Goal: Submit feedback/report problem

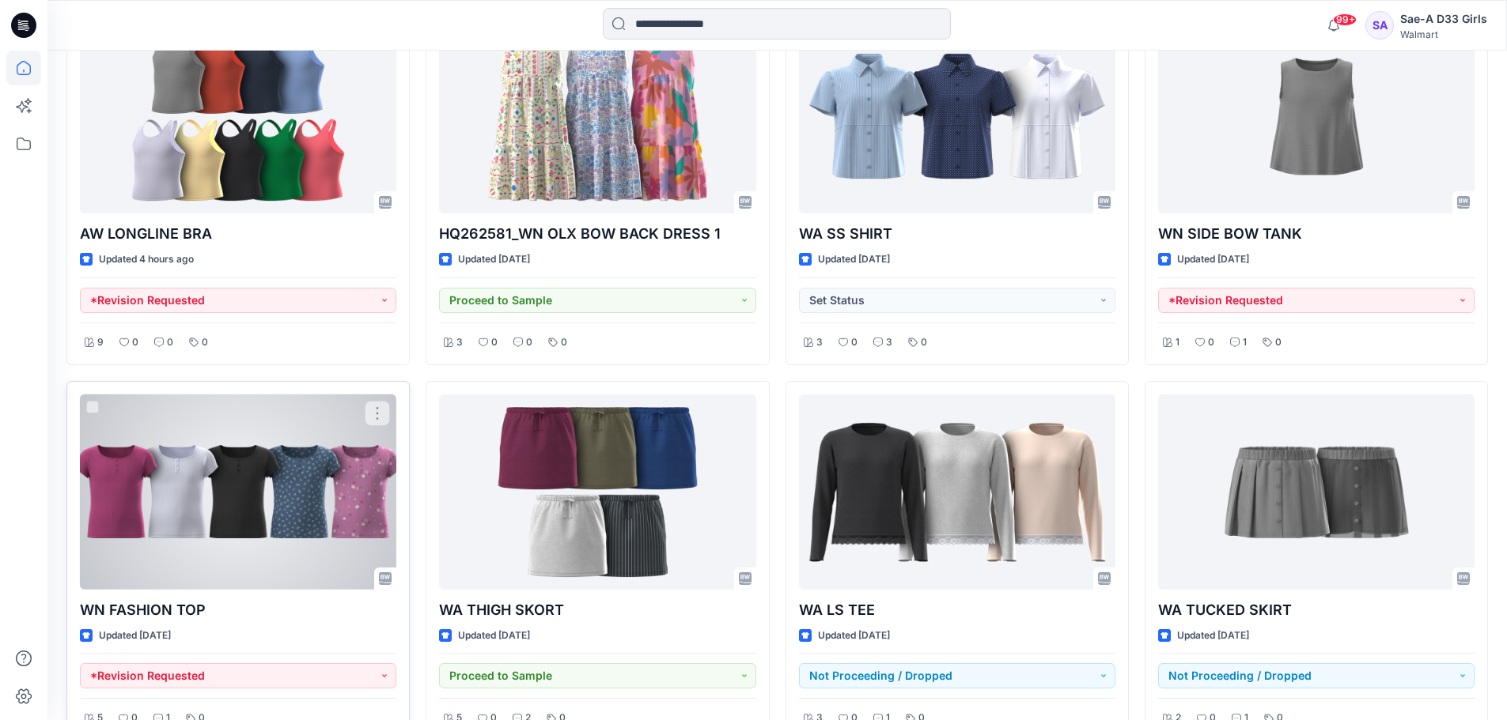
scroll to position [949, 0]
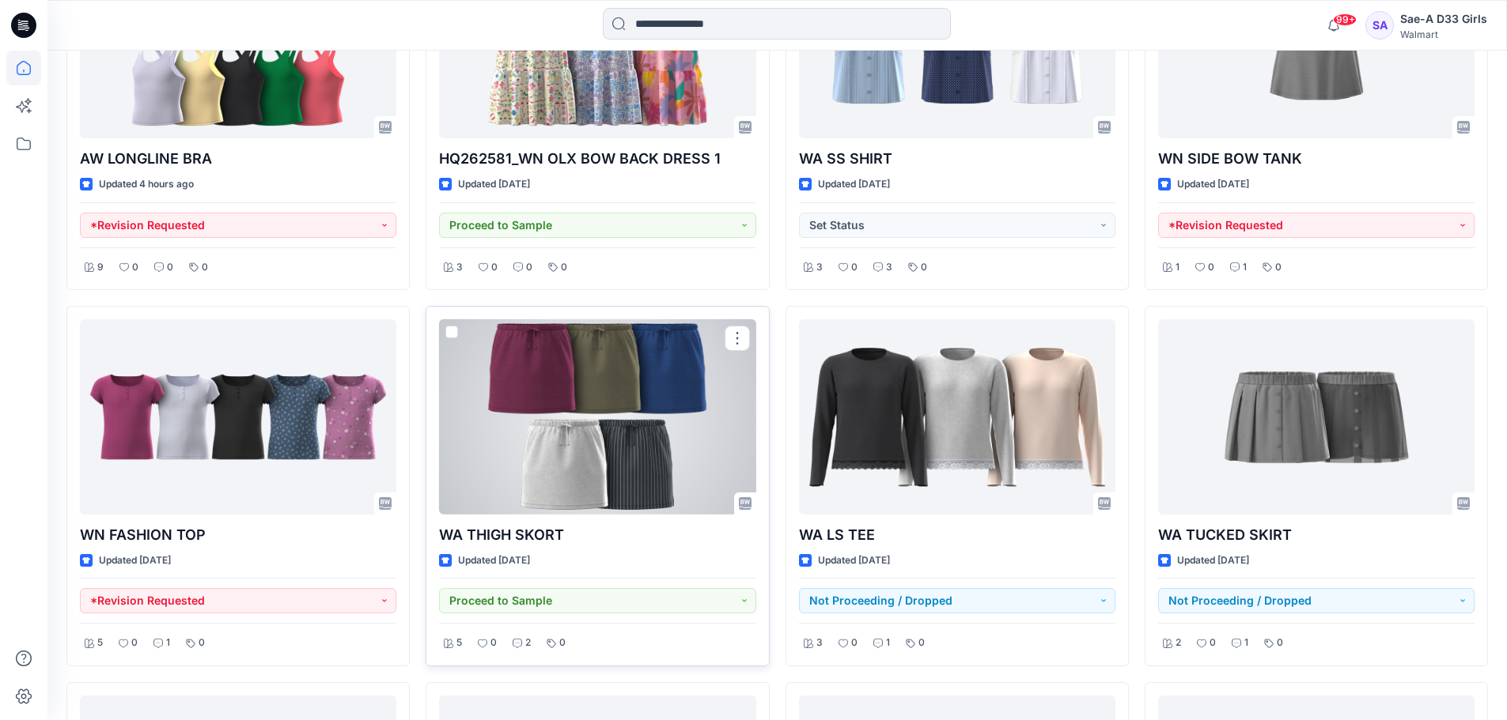
click at [592, 391] on div at bounding box center [597, 417] width 316 height 195
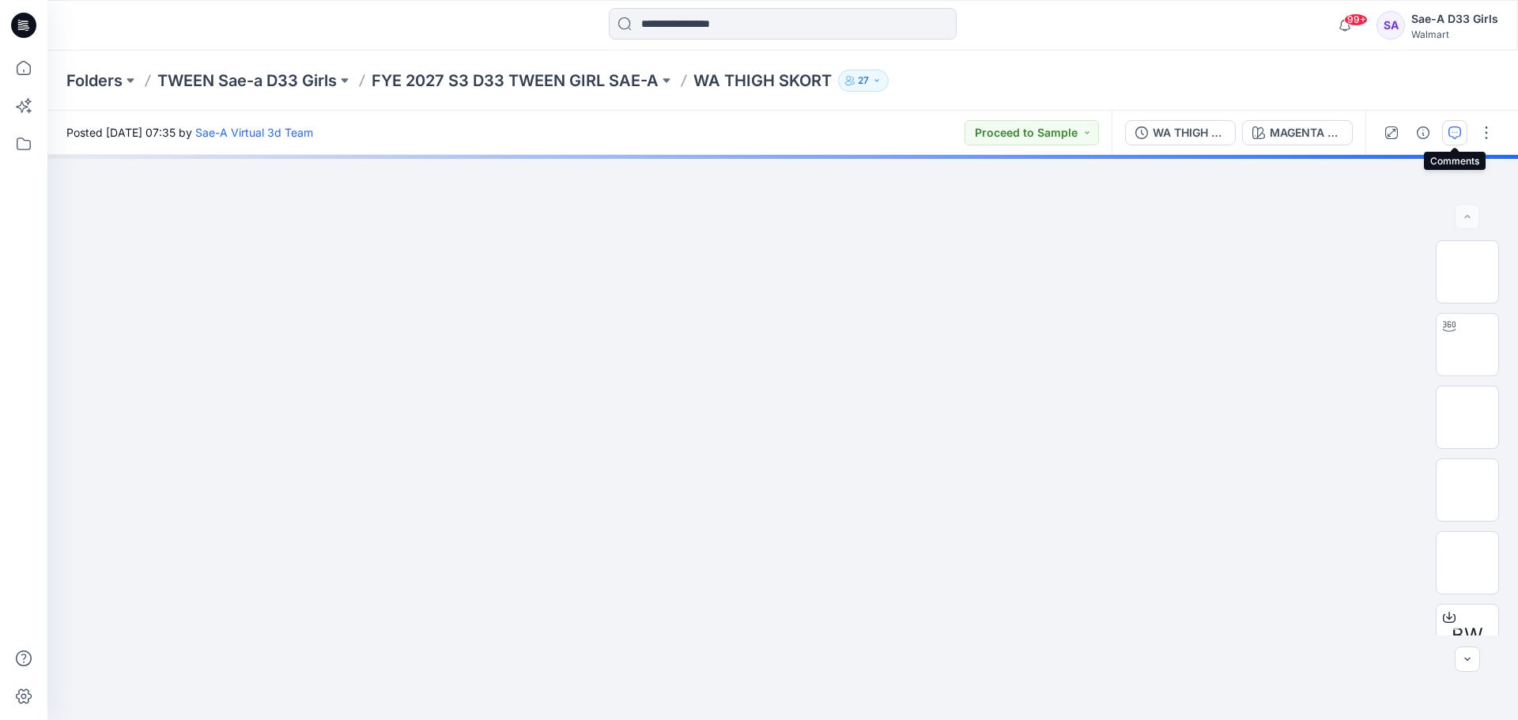
click at [1448, 141] on button "button" at bounding box center [1455, 132] width 25 height 25
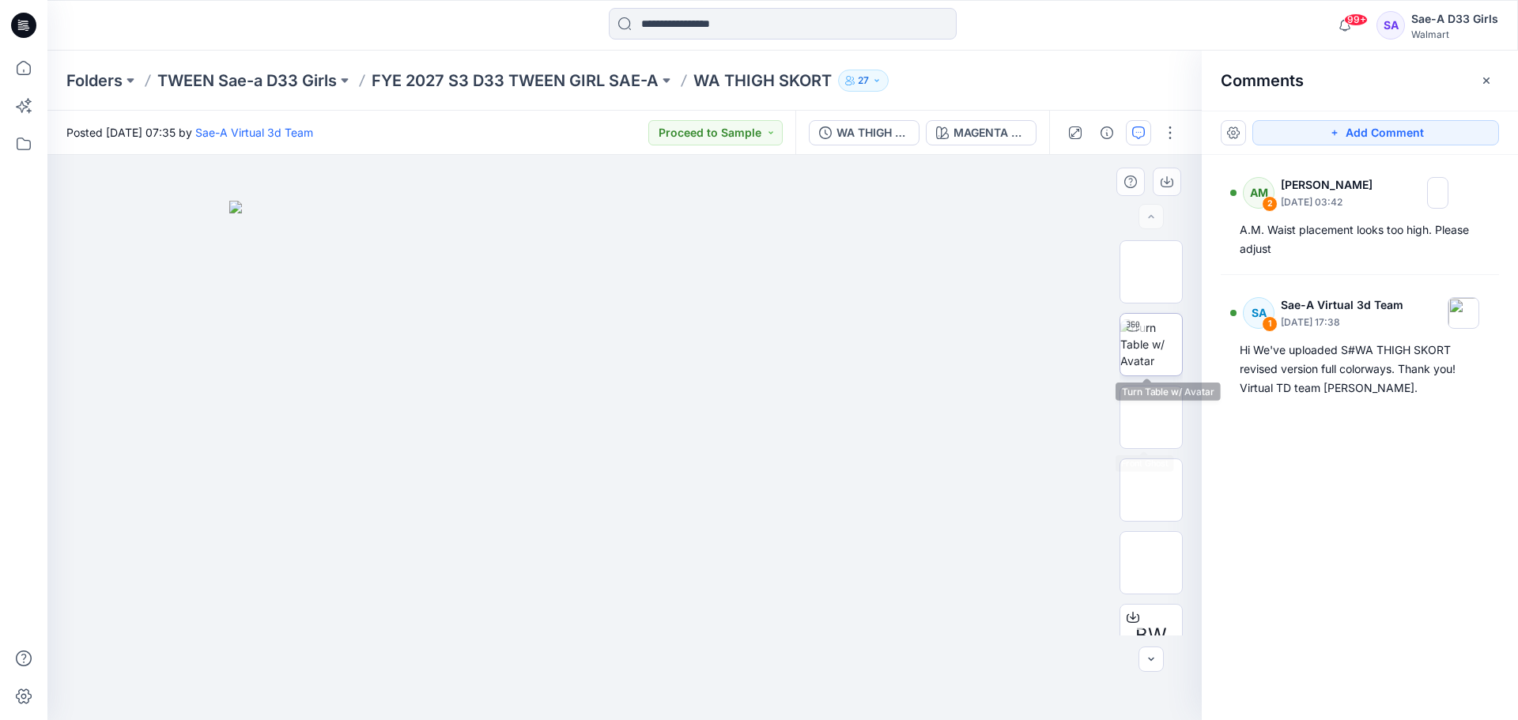
click at [1133, 341] on img at bounding box center [1152, 345] width 62 height 50
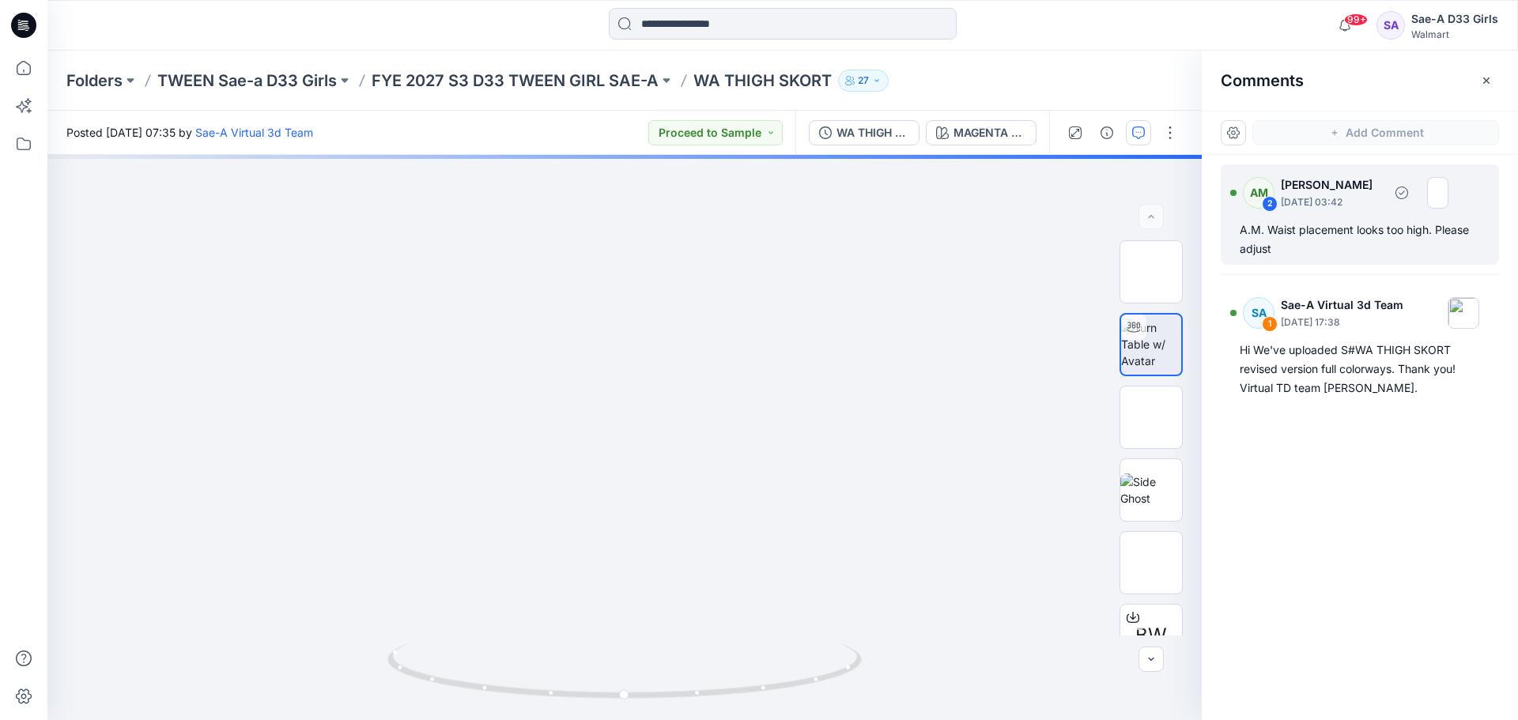
click at [1324, 221] on div "A.M. Waist placement looks too high. Please adjust" at bounding box center [1360, 240] width 240 height 38
